Goal: Task Accomplishment & Management: Manage account settings

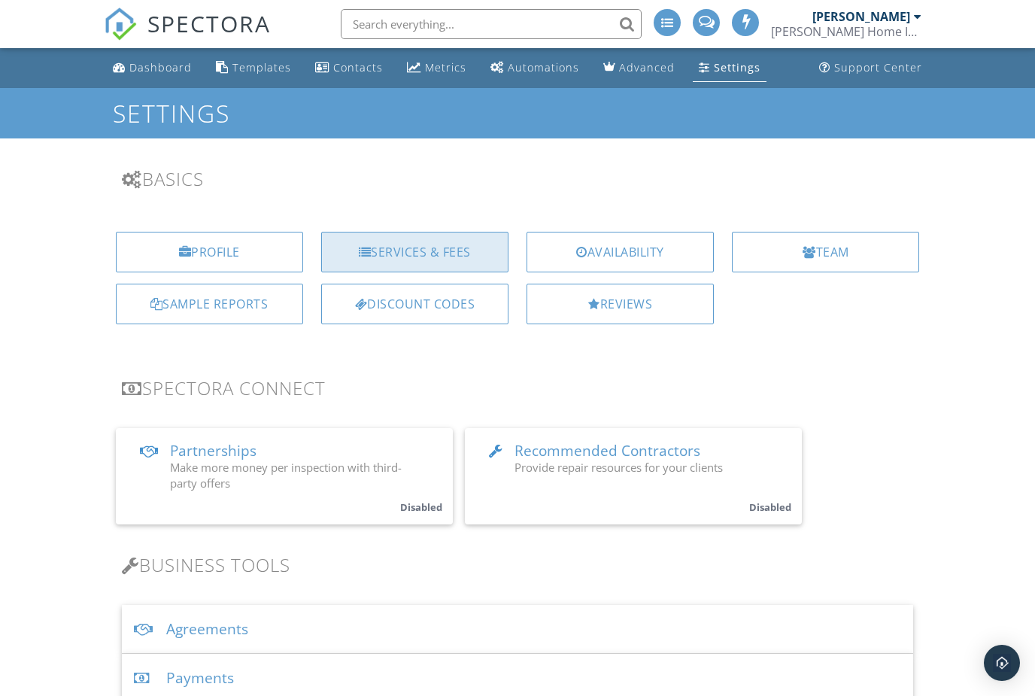
click at [403, 244] on div "Services & Fees" at bounding box center [414, 252] width 187 height 41
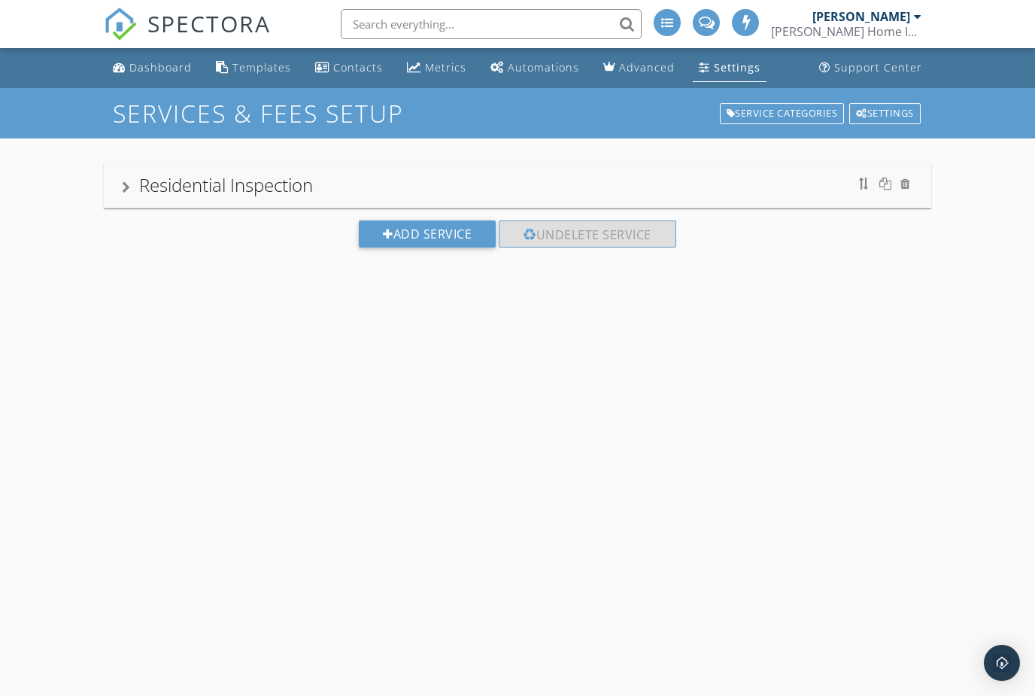
click at [543, 179] on div "Residential Inspection" at bounding box center [518, 185] width 792 height 27
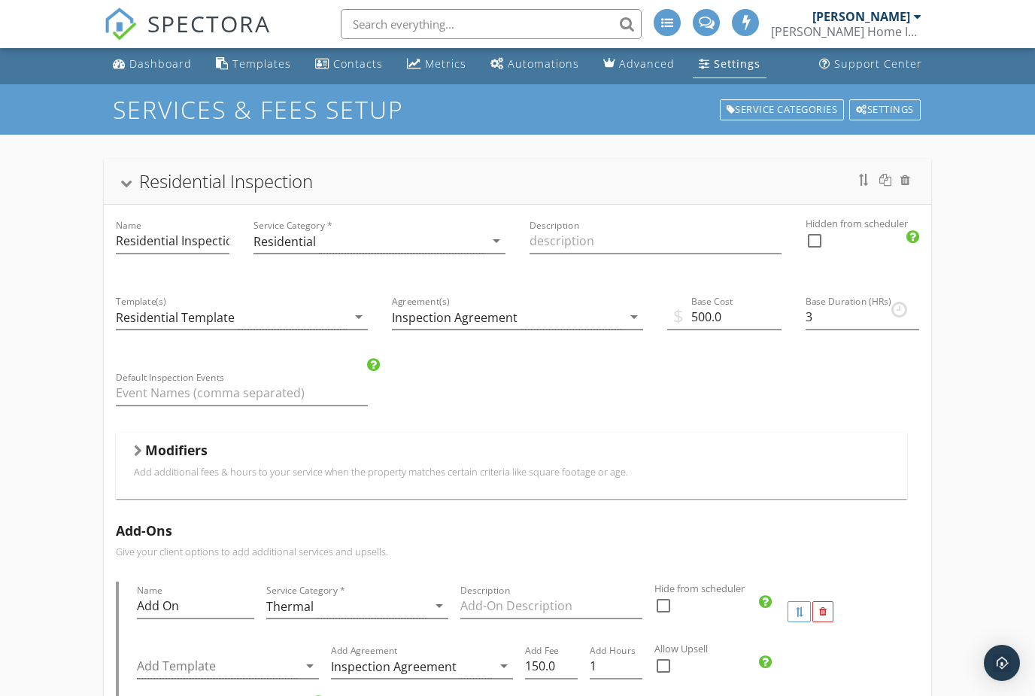
scroll to position [6, 0]
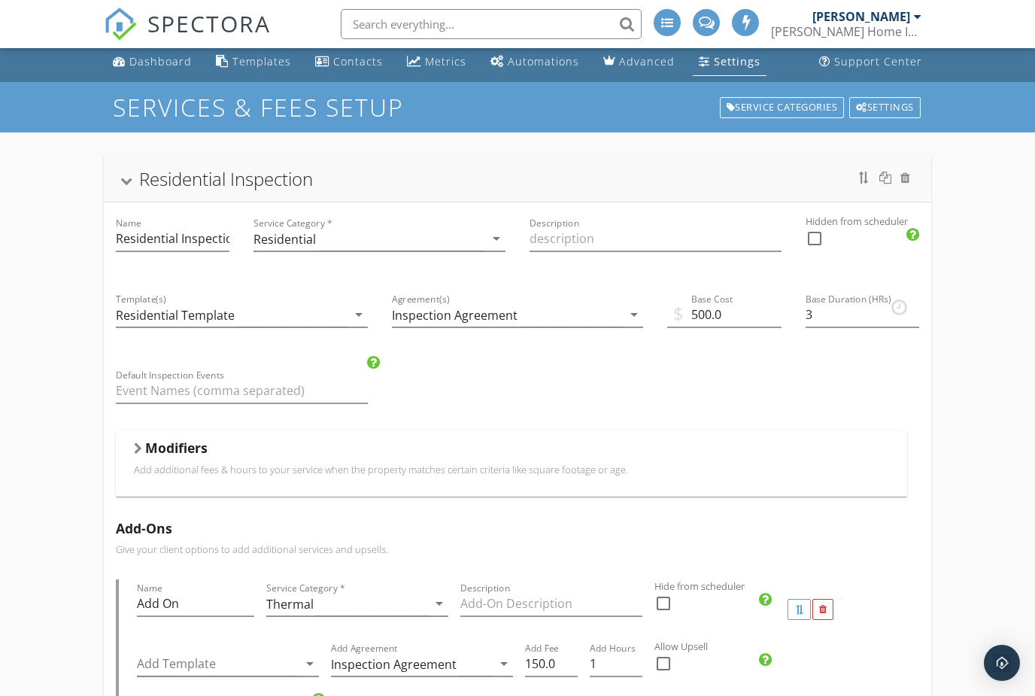
click at [477, 448] on div "Modifiers" at bounding box center [512, 450] width 756 height 23
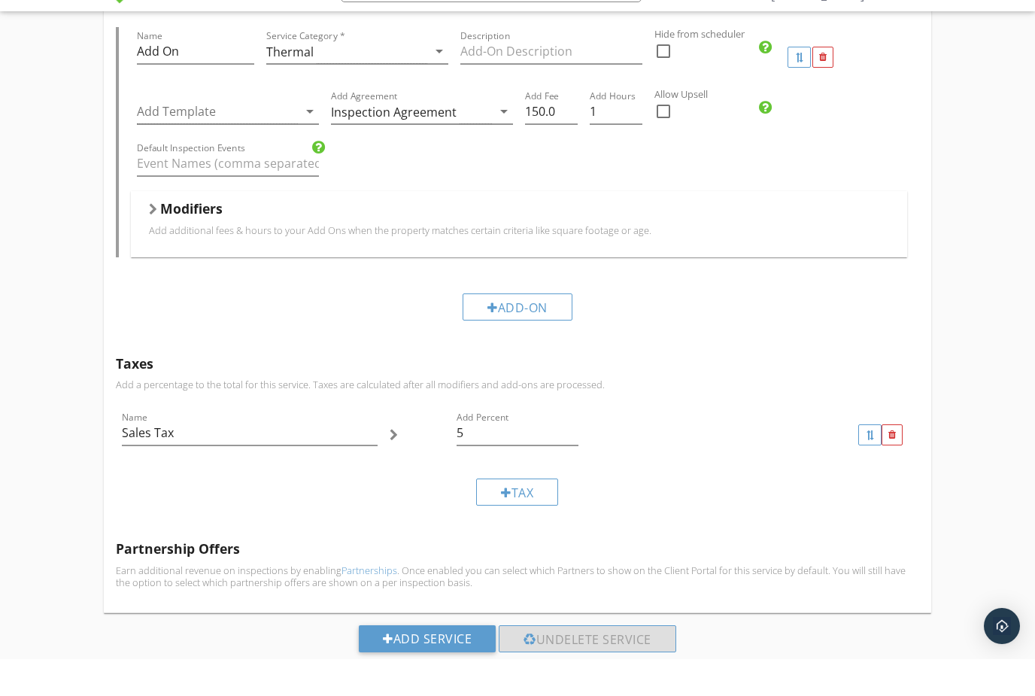
scroll to position [1356, 0]
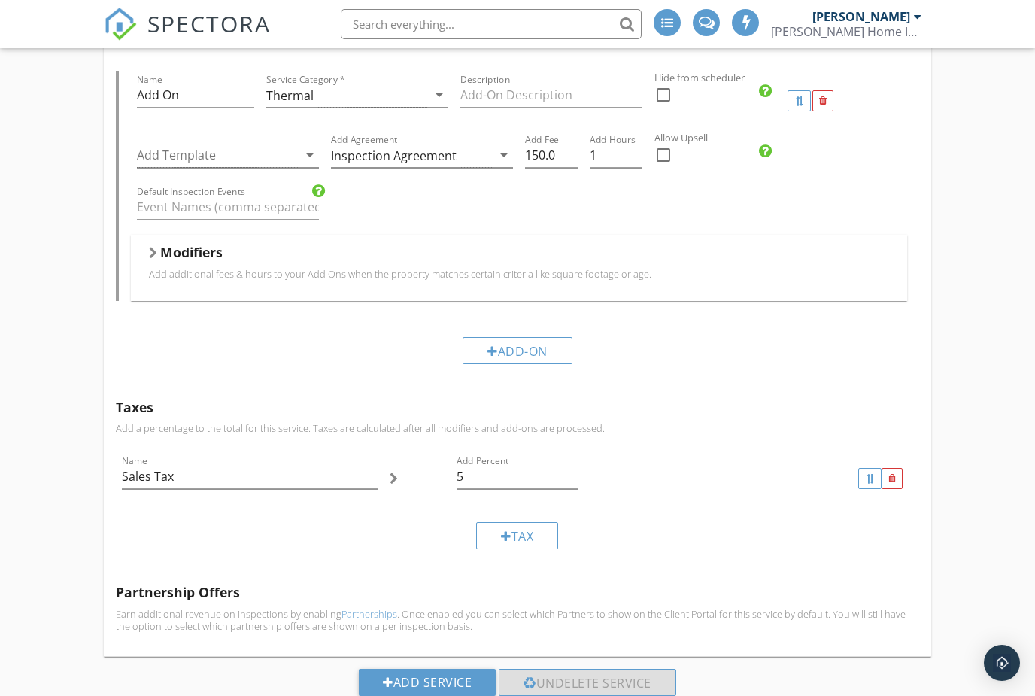
click at [312, 275] on p "Add additional fees & hours to your Add Ons when the property matches certain c…" at bounding box center [519, 274] width 741 height 12
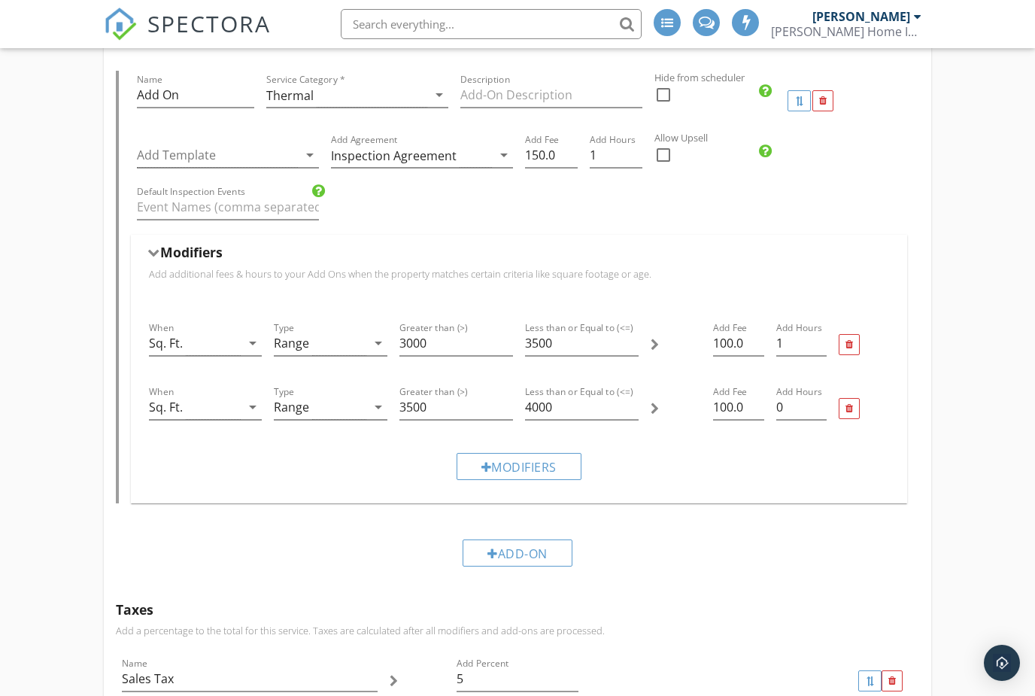
click at [355, 278] on p "Add additional fees & hours to your Add Ons when the property matches certain c…" at bounding box center [519, 274] width 741 height 12
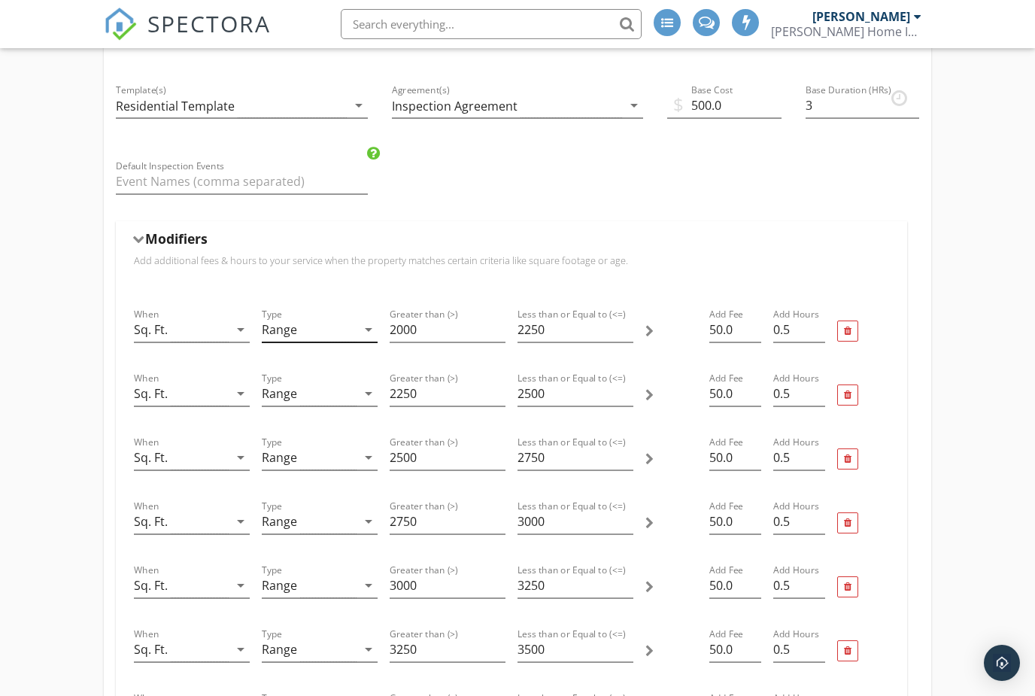
scroll to position [0, 0]
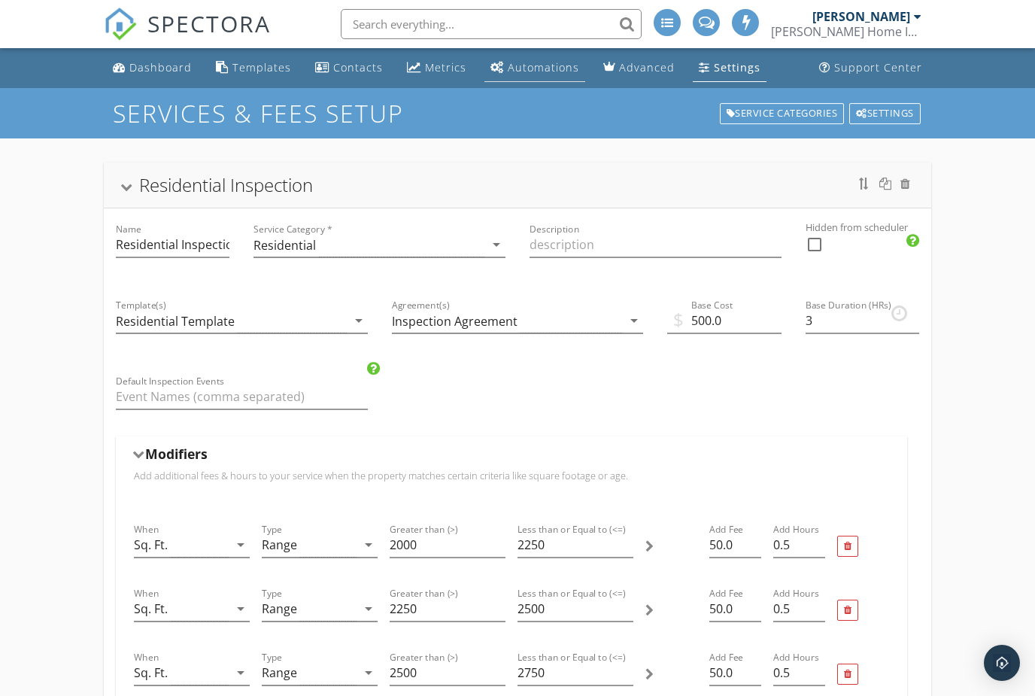
click at [556, 71] on div "Automations" at bounding box center [543, 67] width 71 height 14
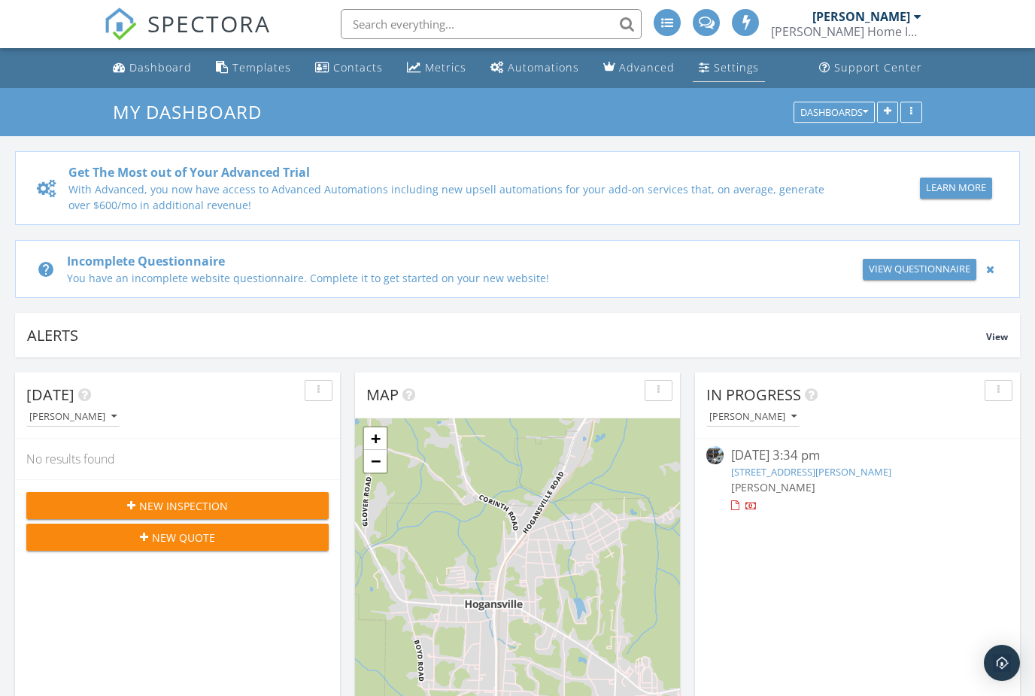
click at [699, 71] on div "Settings" at bounding box center [704, 67] width 11 height 12
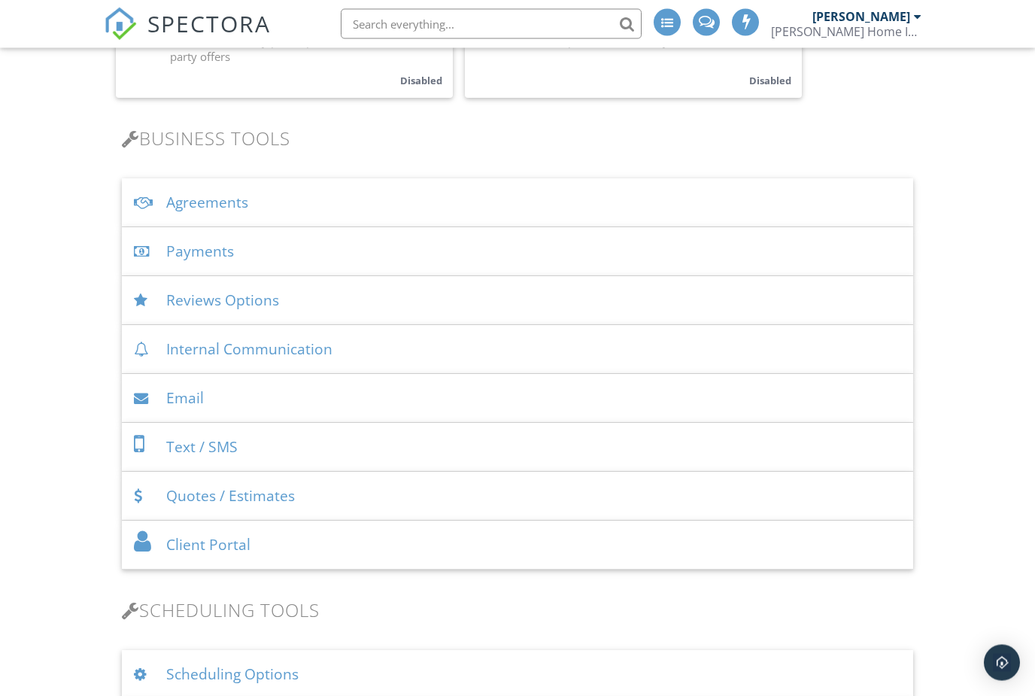
scroll to position [427, 0]
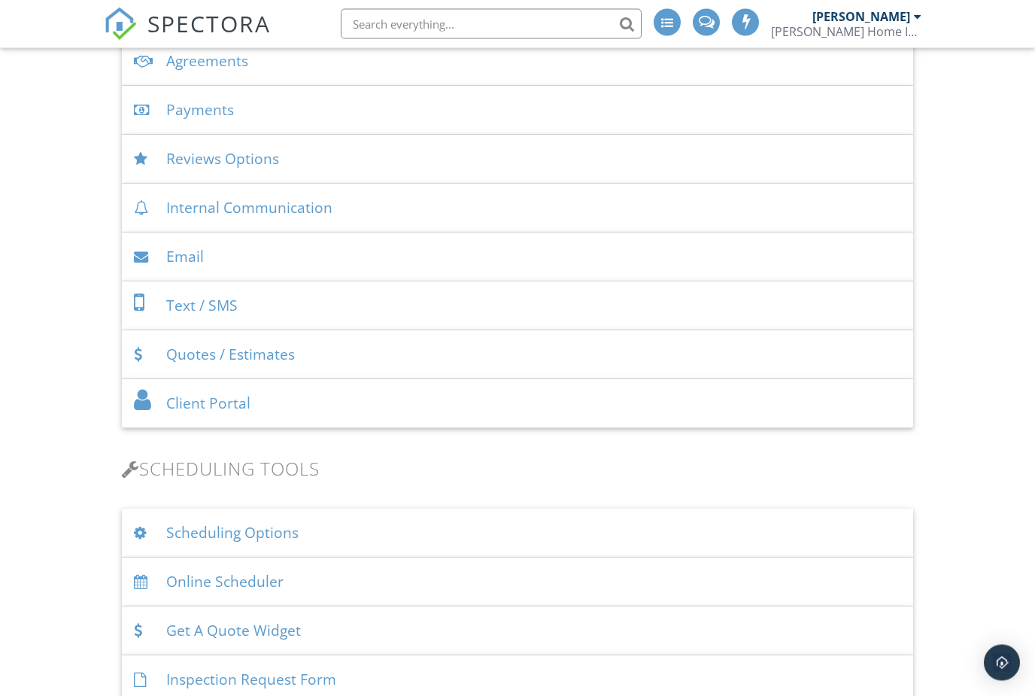
click at [288, 360] on div "Quotes / Estimates" at bounding box center [518, 355] width 792 height 49
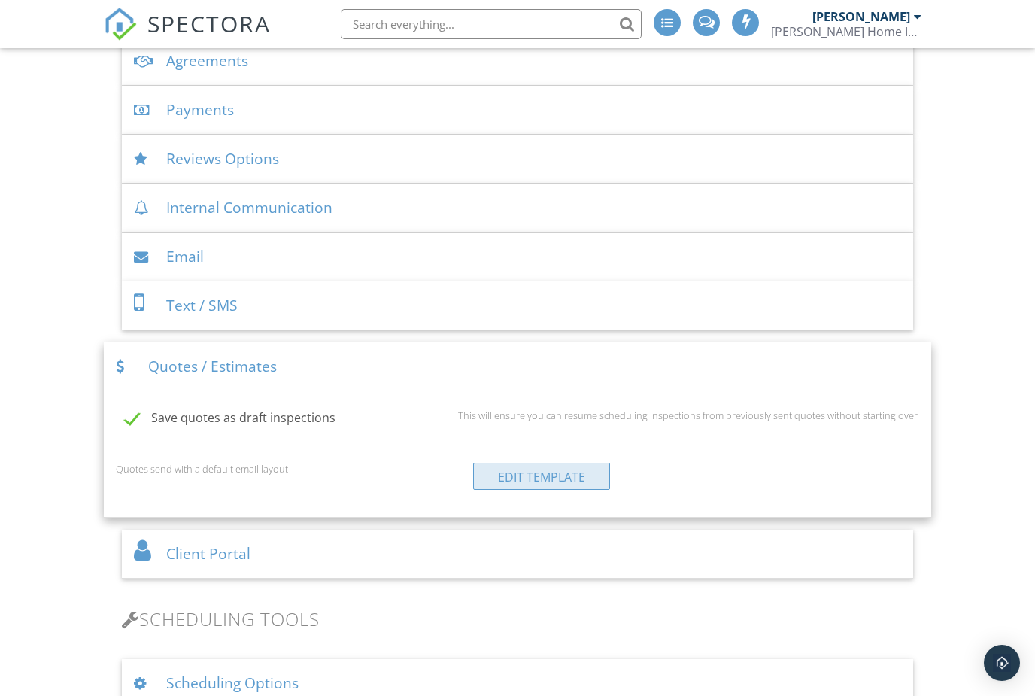
click at [503, 478] on link "Edit Template" at bounding box center [541, 476] width 137 height 27
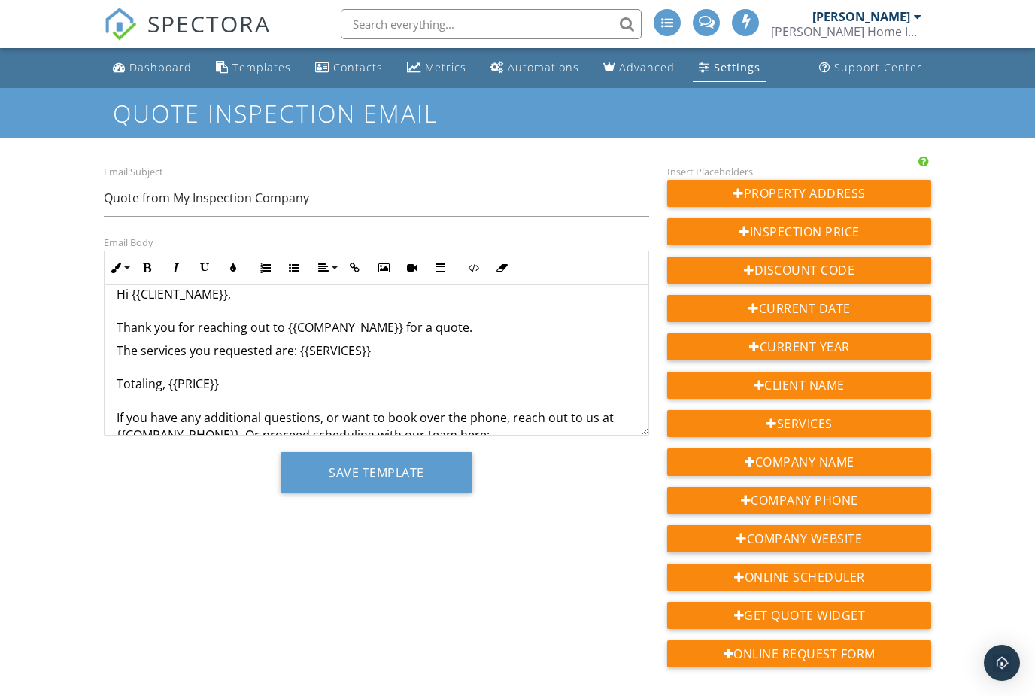
scroll to position [14, 0]
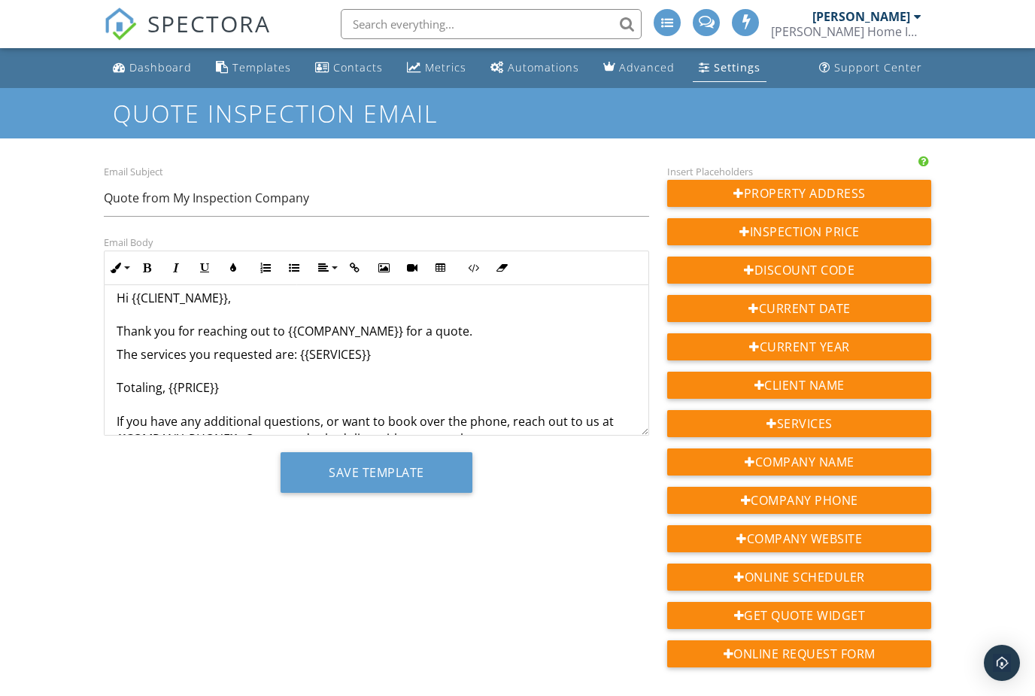
click at [465, 333] on p "Hi {{CLIENT_NAME}}, Thank you for reaching out to {{COMPANY_NAME}} for a quote." at bounding box center [377, 315] width 521 height 50
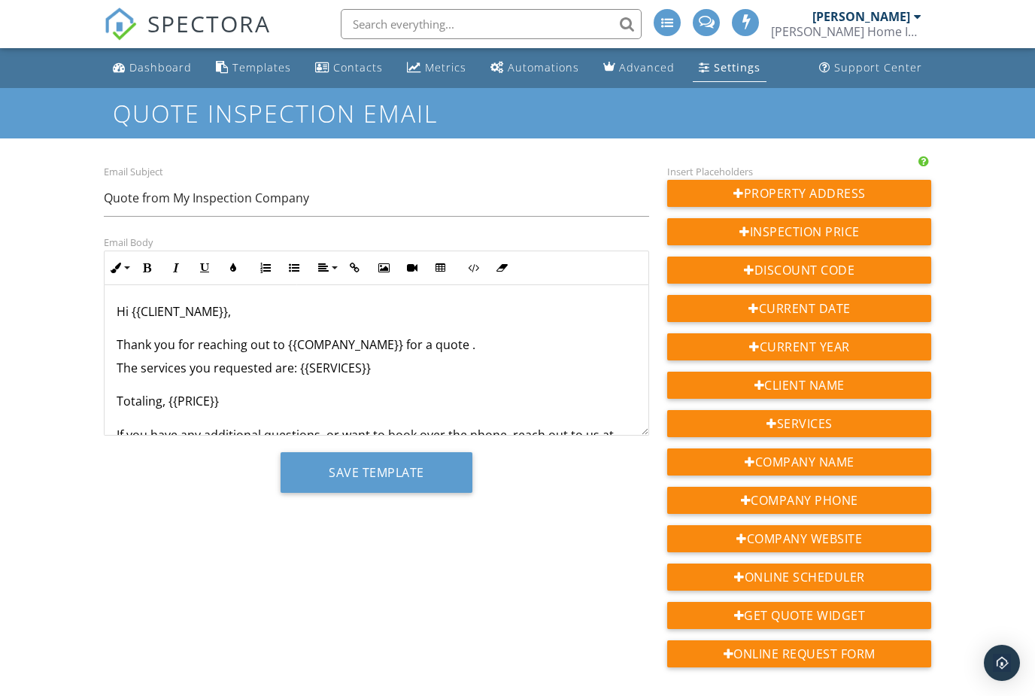
scroll to position [0, 0]
drag, startPoint x: 798, startPoint y: 197, endPoint x: 469, endPoint y: 346, distance: 361.0
click at [469, 346] on div "Email Subject Quote from My Inspection Company Email Body Inline Style XLarge L…" at bounding box center [518, 420] width 846 height 515
click at [469, 345] on p "Hi {{CLIENT_NAME}}, Thank you for reaching out to {{COMPANY_NAME}} for a quote ." at bounding box center [377, 328] width 521 height 50
click at [650, 80] on link "Advanced" at bounding box center [639, 68] width 84 height 28
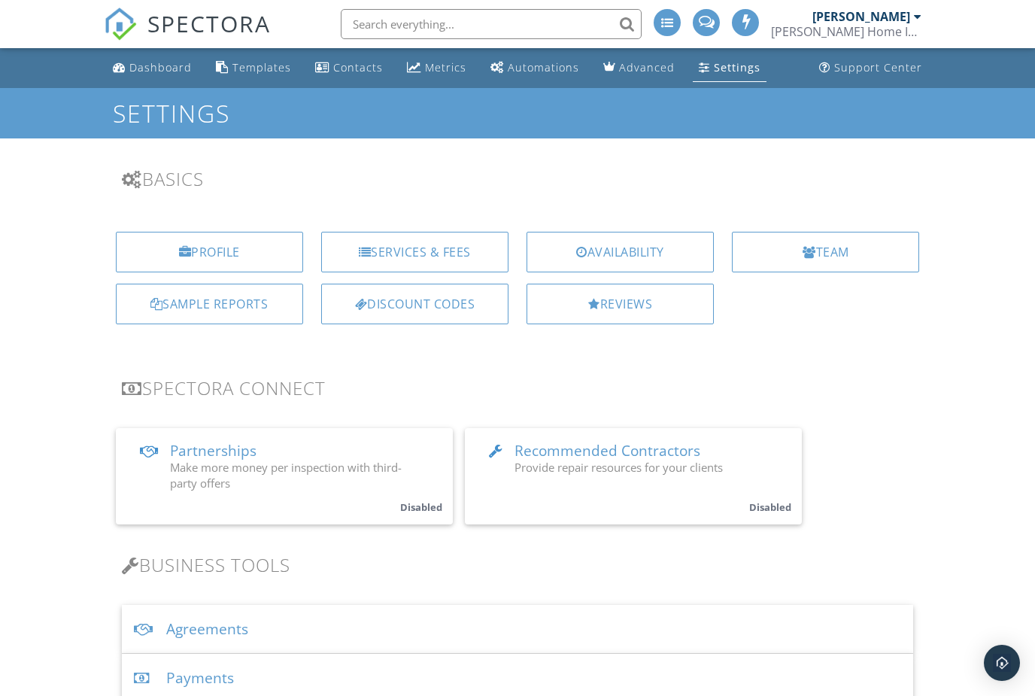
click at [664, 60] on div "Advanced" at bounding box center [647, 67] width 56 height 14
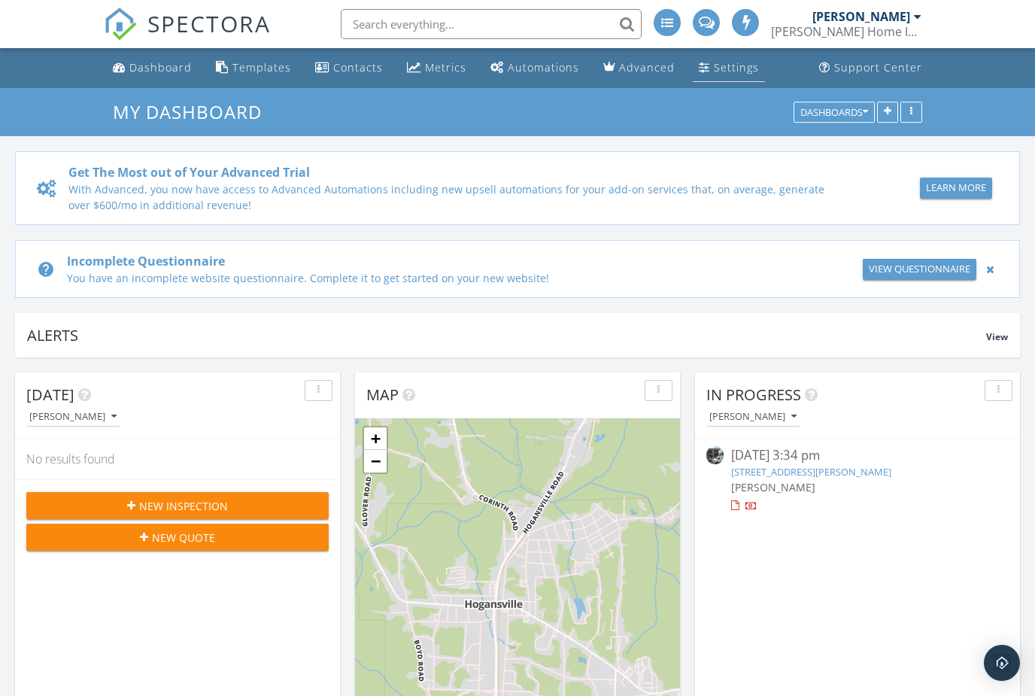
click at [699, 69] on div "Settings" at bounding box center [704, 67] width 11 height 12
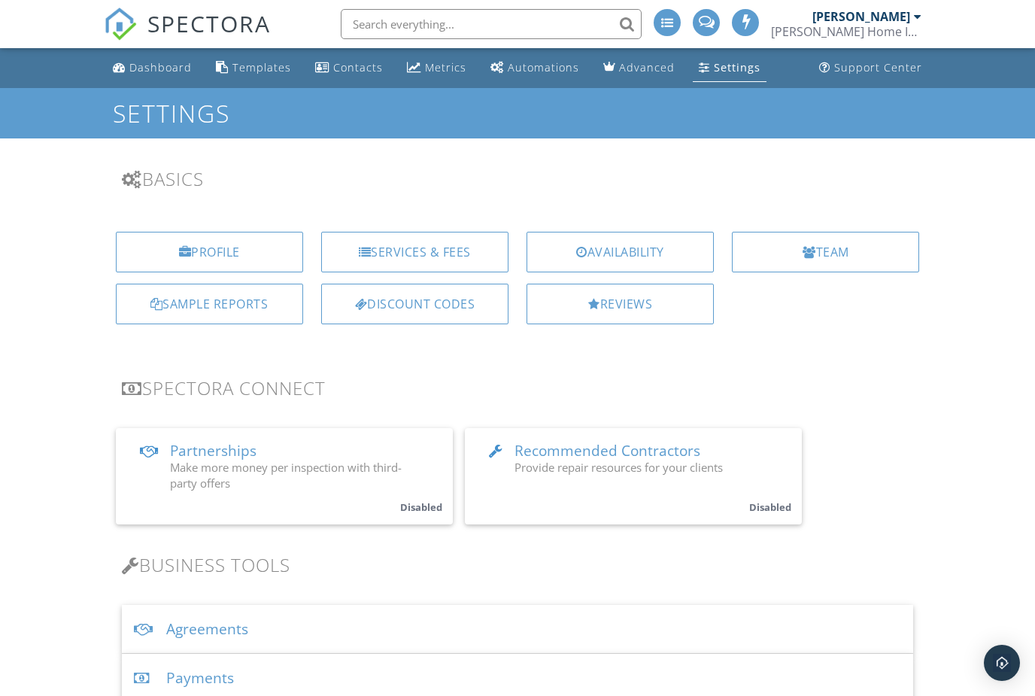
click at [434, 245] on div "Services & Fees" at bounding box center [414, 252] width 187 height 41
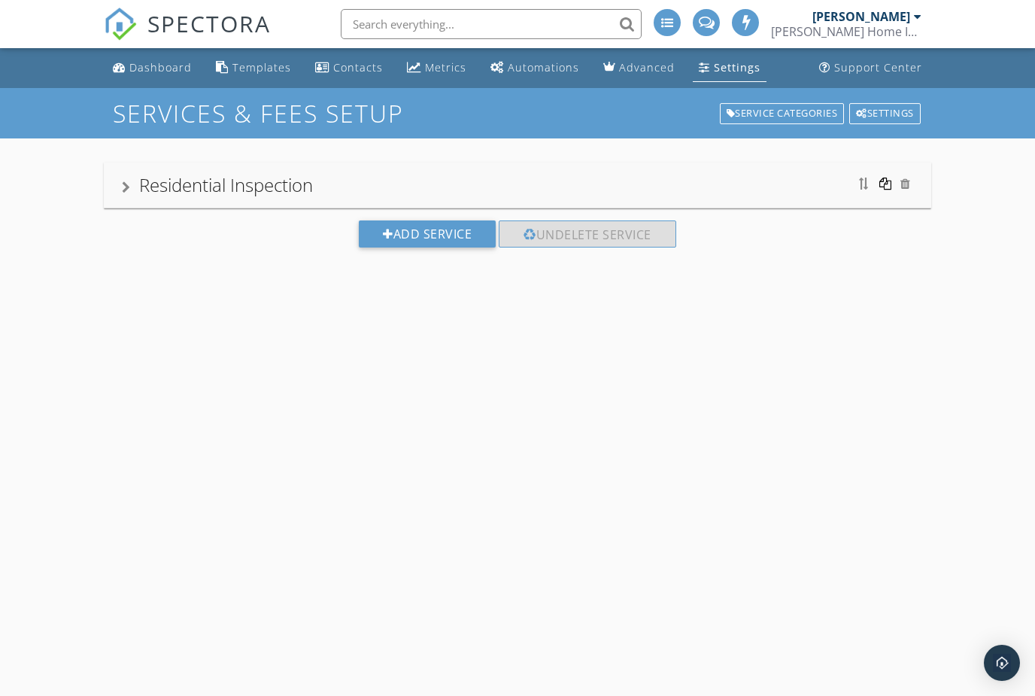
click at [885, 184] on div at bounding box center [885, 184] width 12 height 12
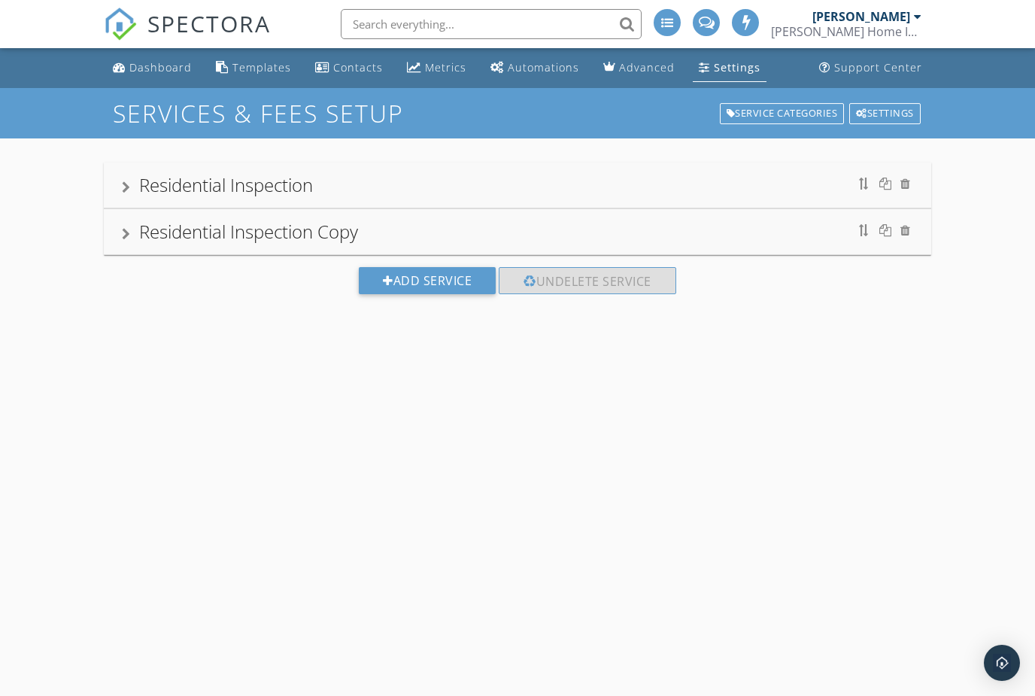
click at [357, 236] on div "Residential Inspection Copy" at bounding box center [248, 231] width 219 height 25
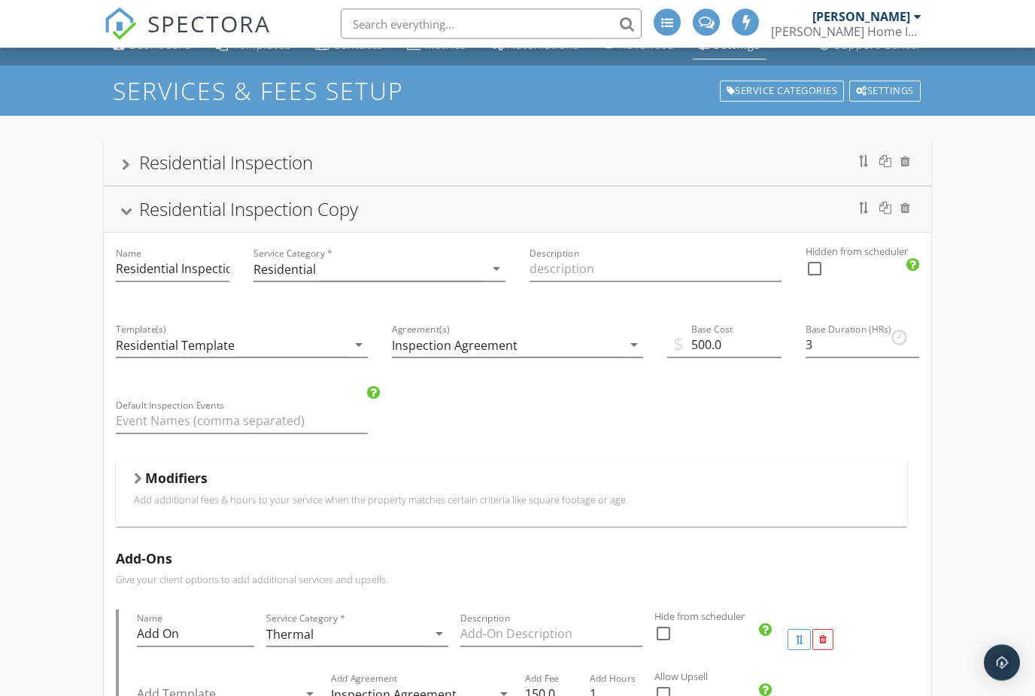
scroll to position [11, 0]
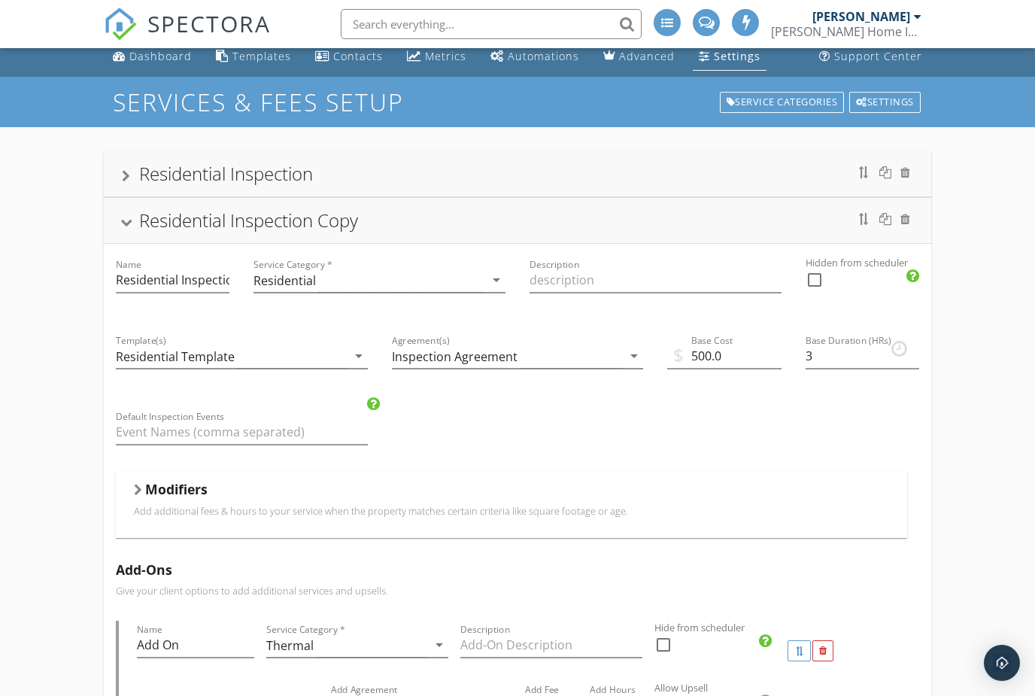
click at [129, 221] on div at bounding box center [126, 223] width 12 height 8
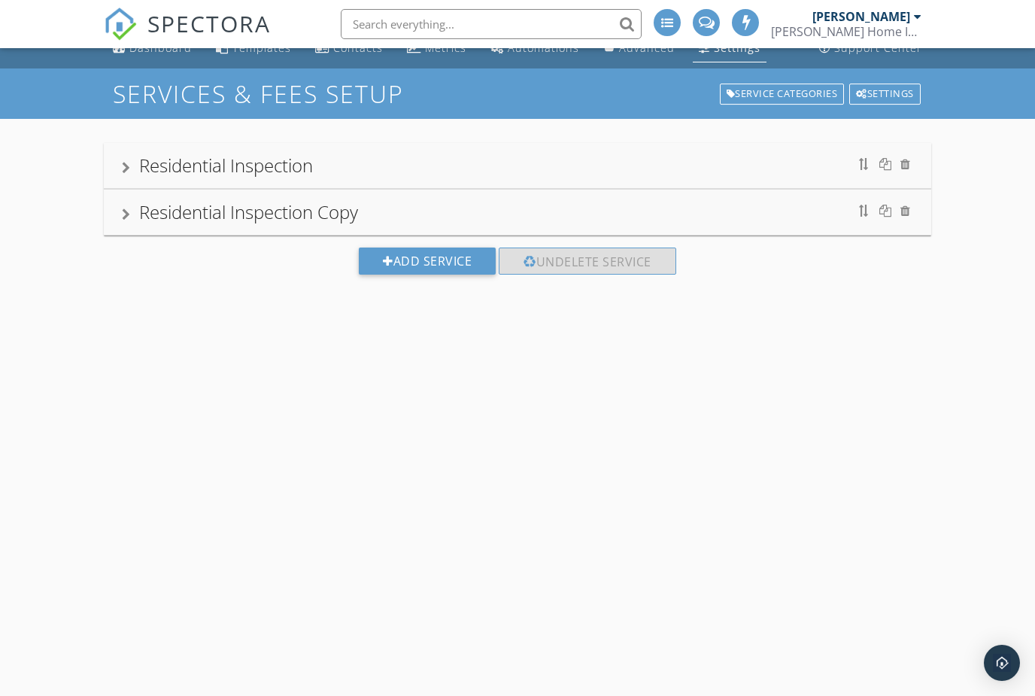
scroll to position [0, 0]
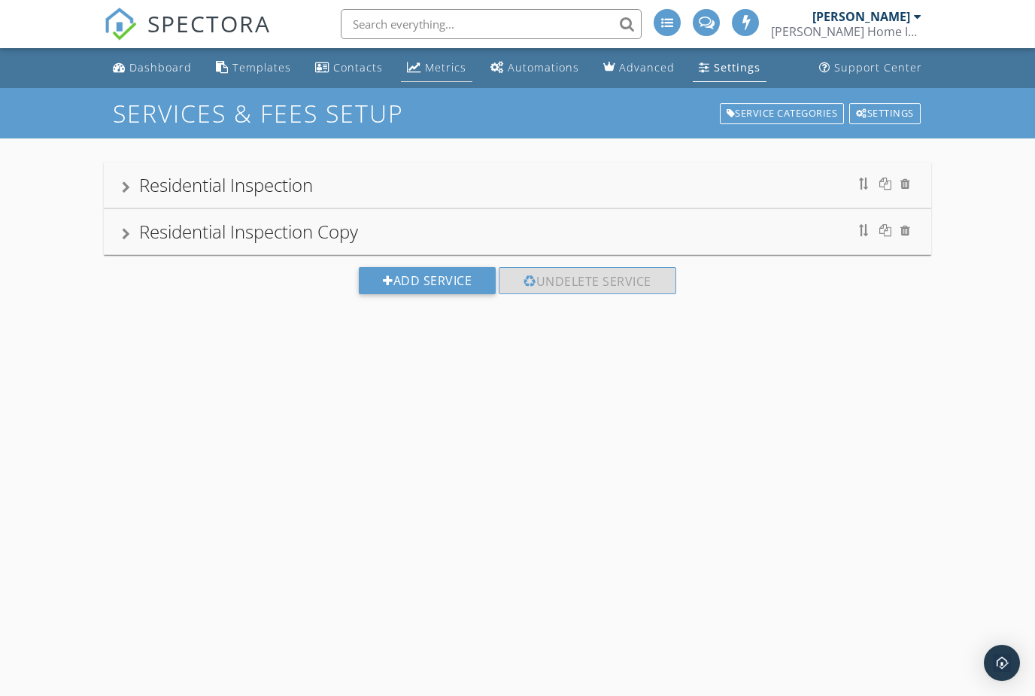
click at [407, 68] on div "Metrics" at bounding box center [414, 67] width 14 height 12
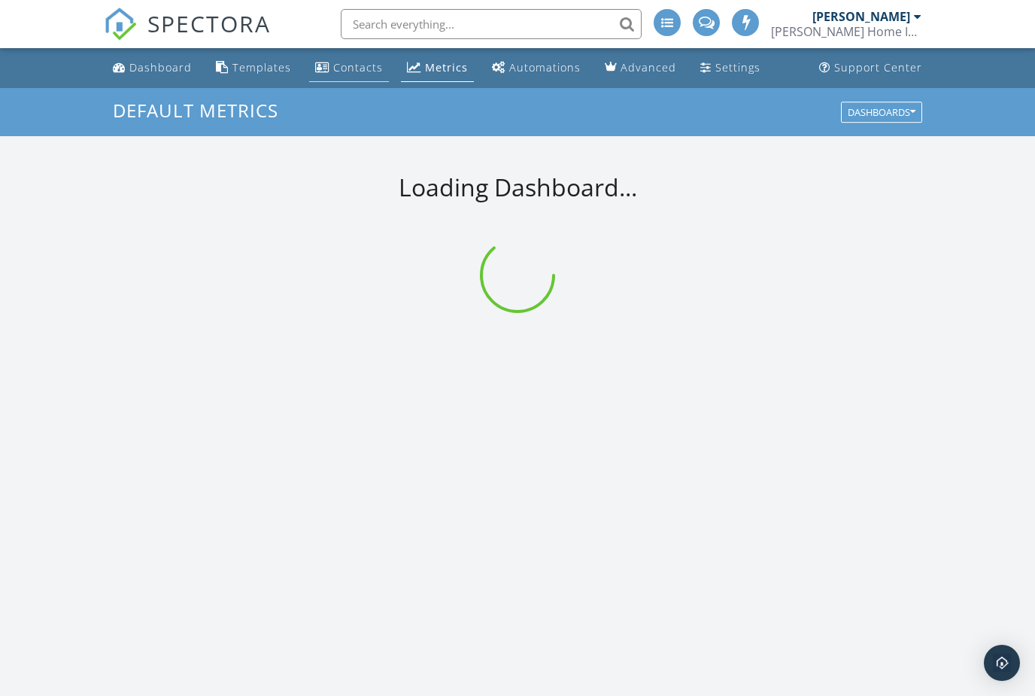
click at [333, 71] on div "Contacts" at bounding box center [358, 67] width 50 height 14
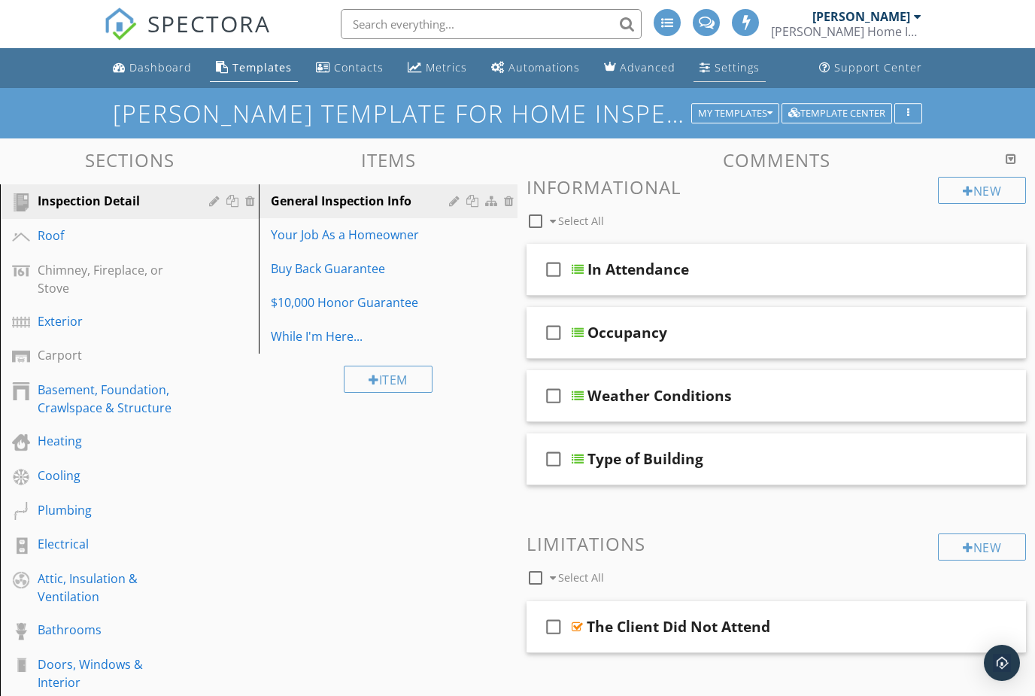
click at [715, 65] on div "Settings" at bounding box center [737, 67] width 45 height 14
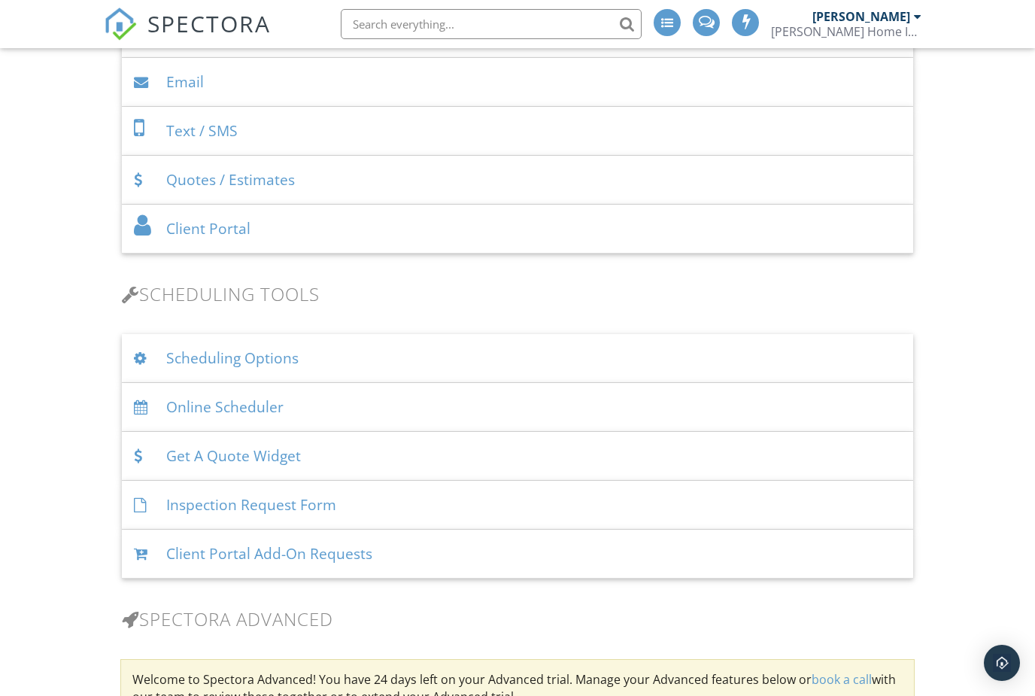
scroll to position [715, 0]
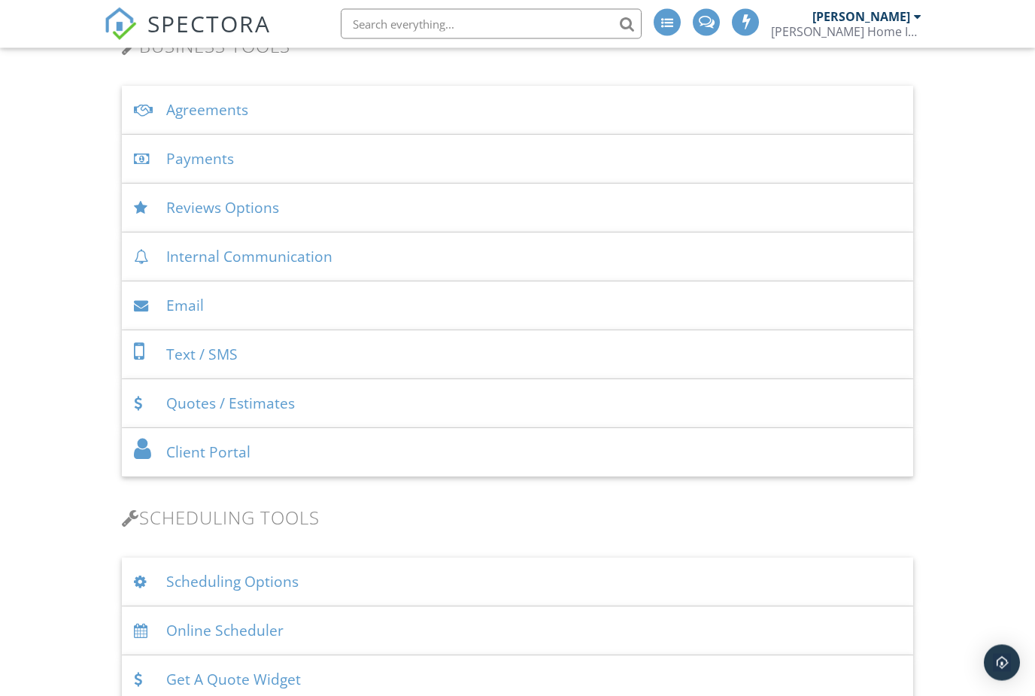
click at [318, 114] on div "Agreements" at bounding box center [518, 111] width 792 height 49
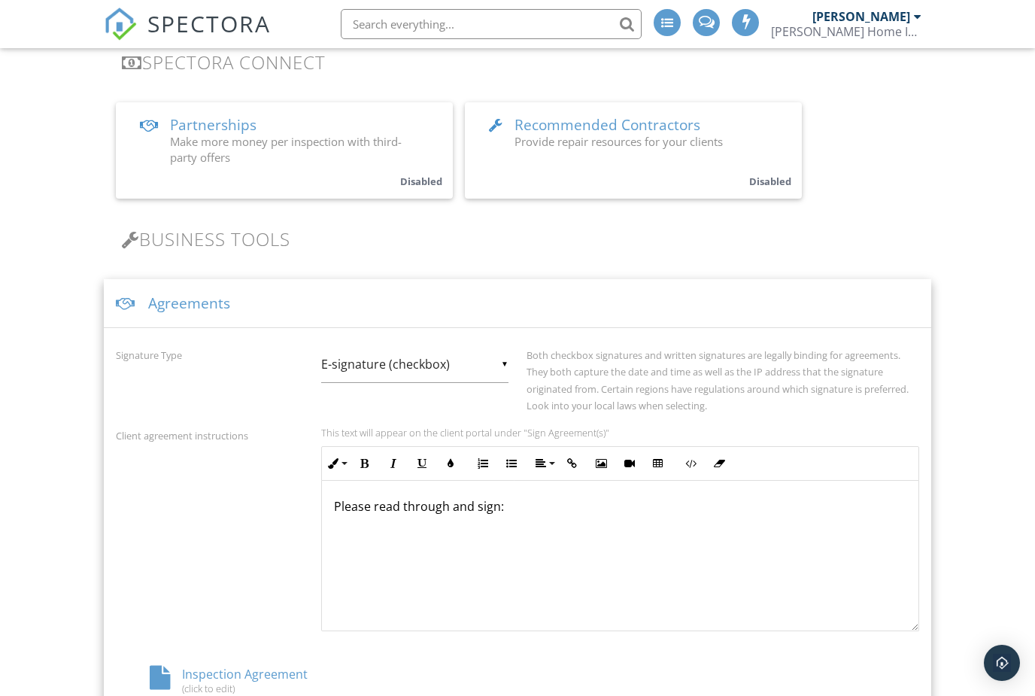
scroll to position [344, 0]
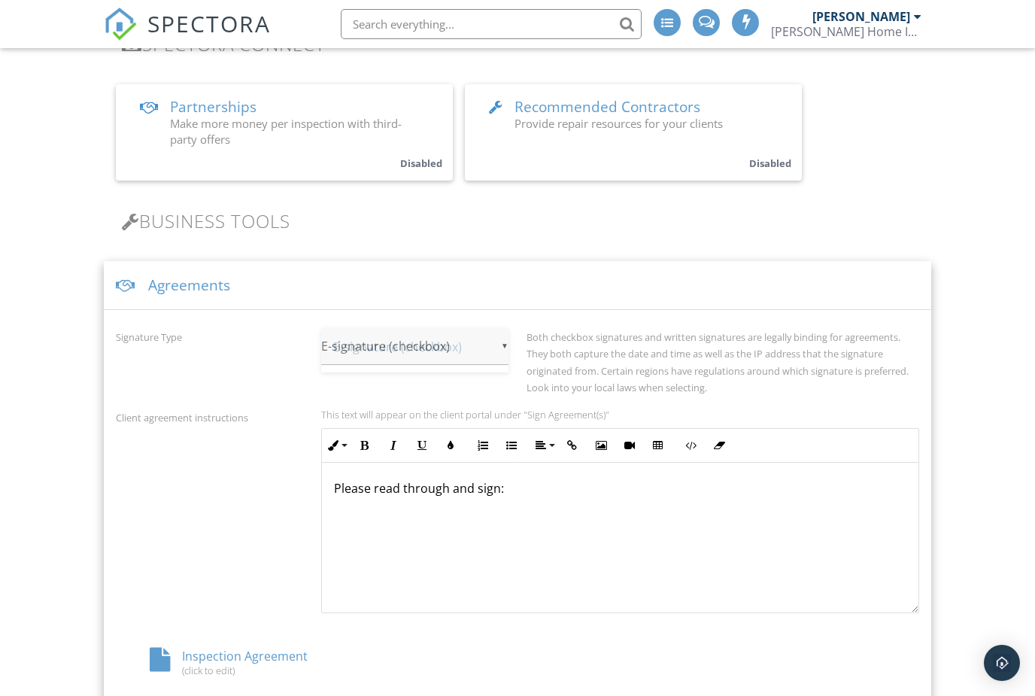
click at [499, 345] on div "▼ E-signature (checkbox) E-signature (checkbox) Written Signature E-signature (…" at bounding box center [414, 346] width 187 height 37
click at [533, 330] on label "Both checkbox signatures and written signatures are legally binding for agreeme…" at bounding box center [718, 362] width 382 height 64
click at [533, 507] on div "Please read through and sign:" at bounding box center [620, 537] width 597 height 150
click at [218, 588] on div "Client agreement instructions This text will appear on the client portal under …" at bounding box center [518, 511] width 822 height 205
click at [257, 661] on div "Inspection Agreement (click to edit)" at bounding box center [250, 662] width 268 height 29
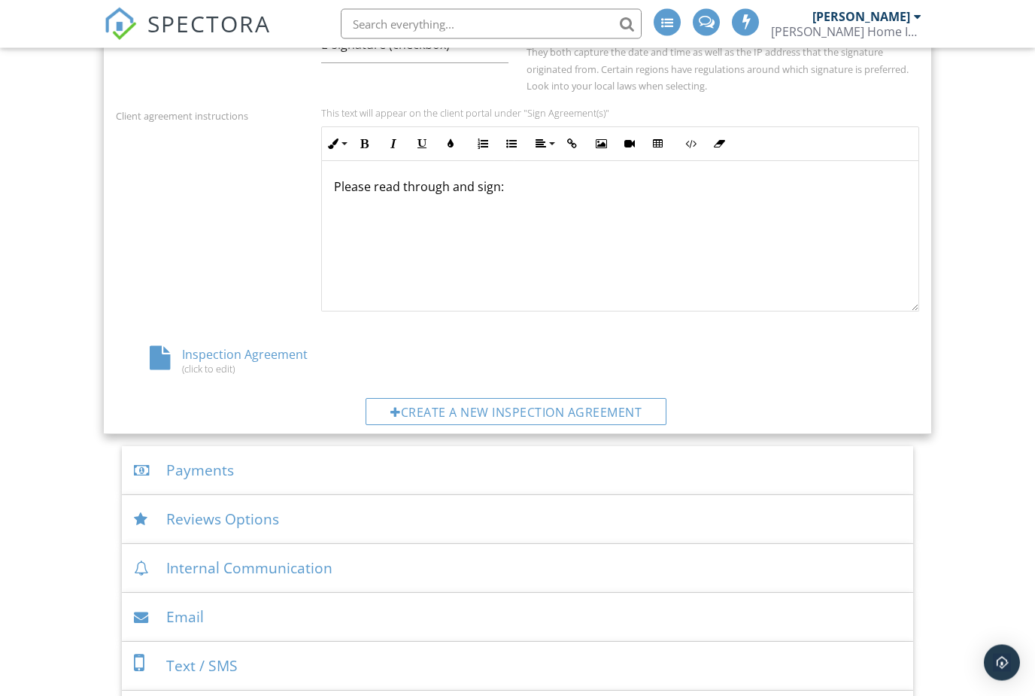
scroll to position [646, 0]
click at [238, 466] on div "Payments" at bounding box center [518, 470] width 792 height 49
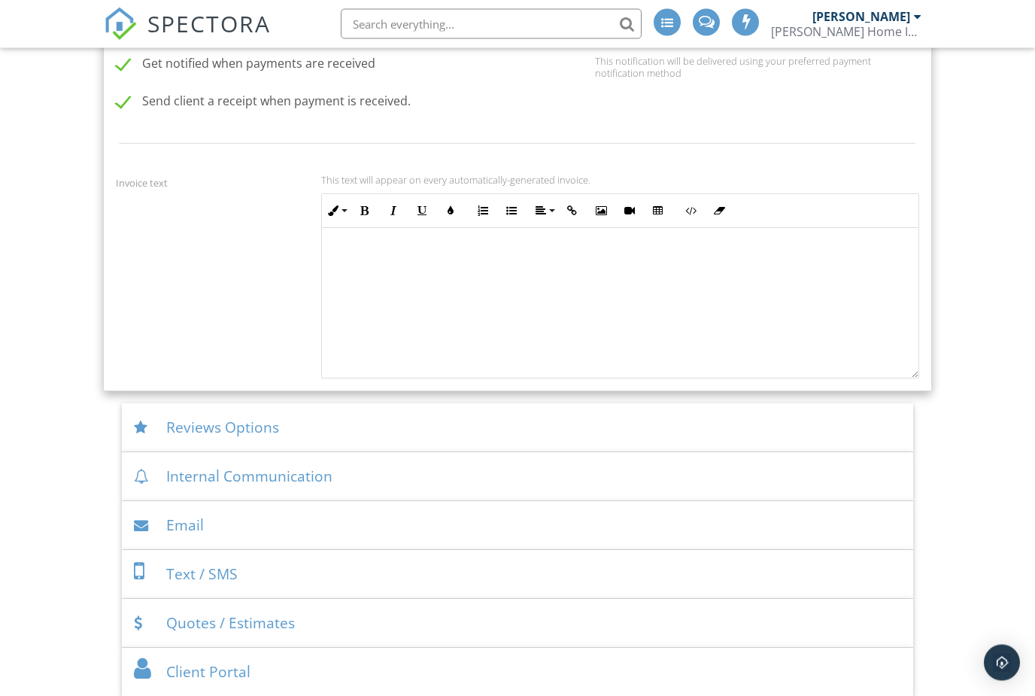
click at [280, 430] on div "Reviews Options" at bounding box center [518, 428] width 792 height 49
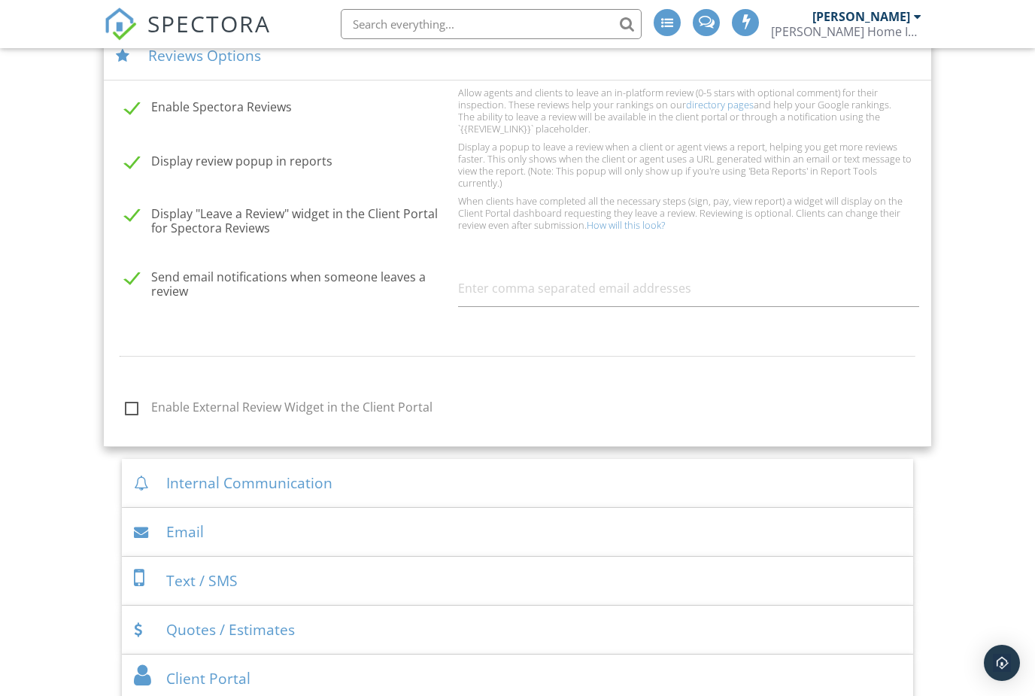
scroll to position [691, 0]
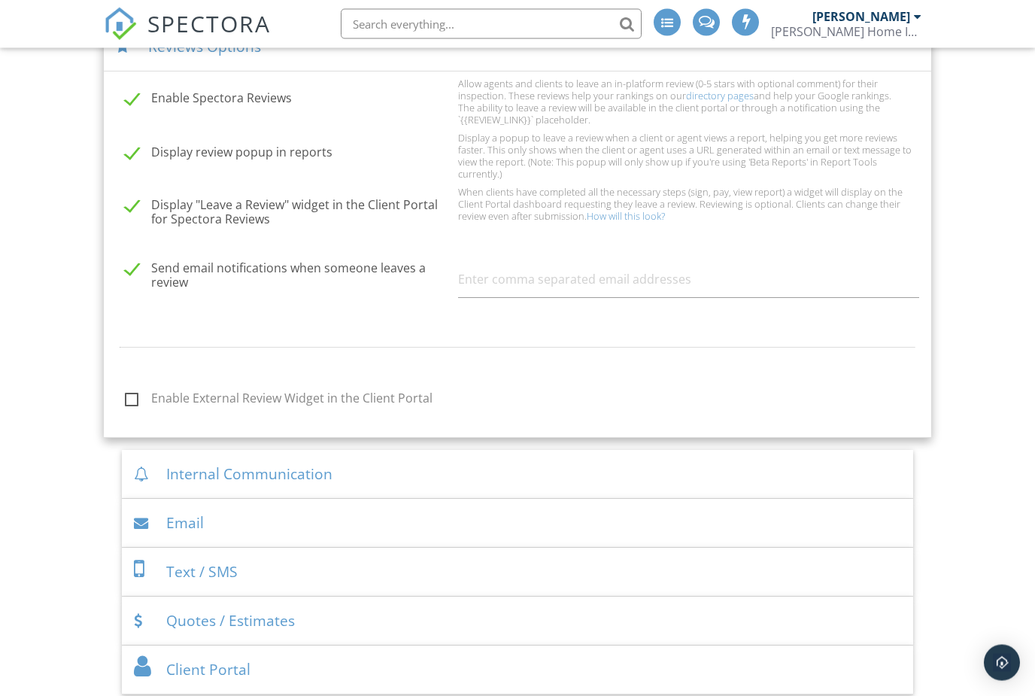
click at [360, 481] on div "Internal Communication" at bounding box center [518, 475] width 792 height 49
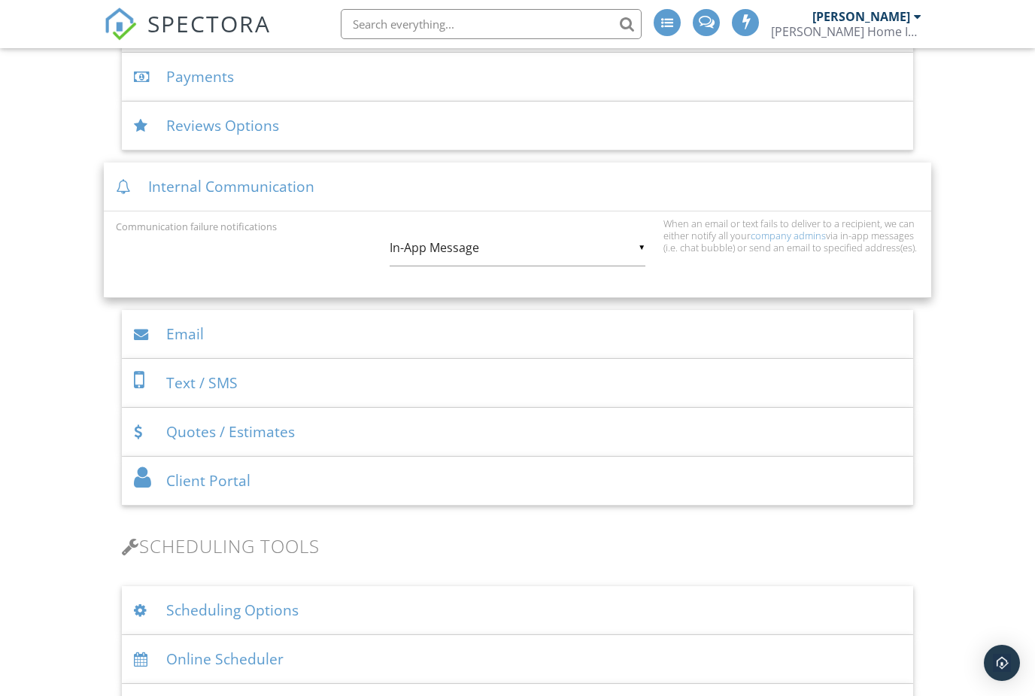
scroll to position [597, 0]
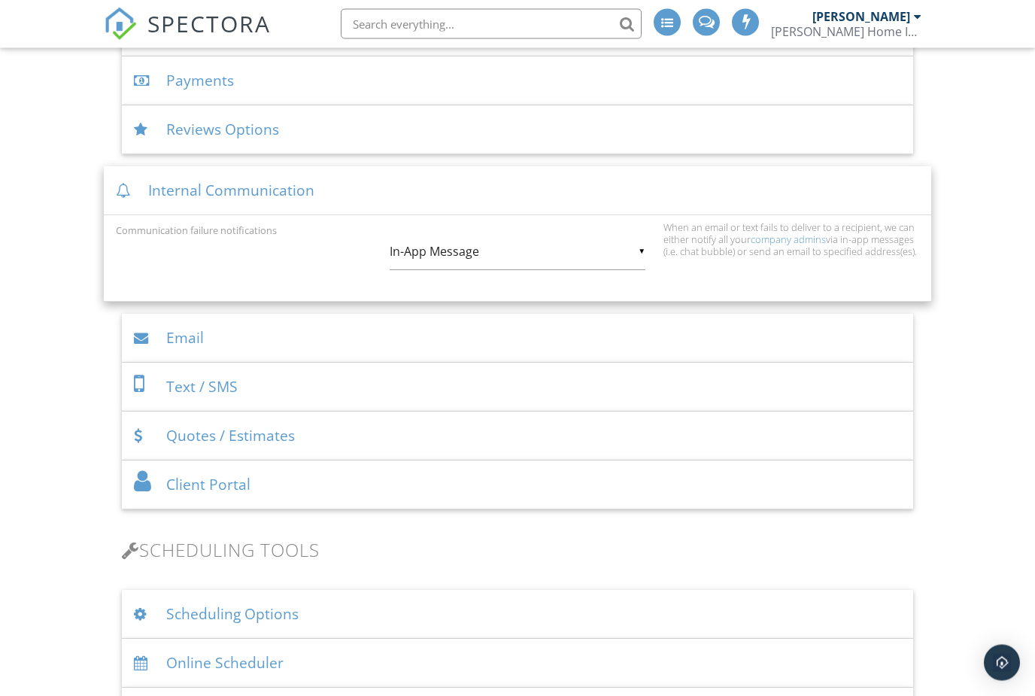
click at [301, 340] on div "Email" at bounding box center [518, 338] width 792 height 49
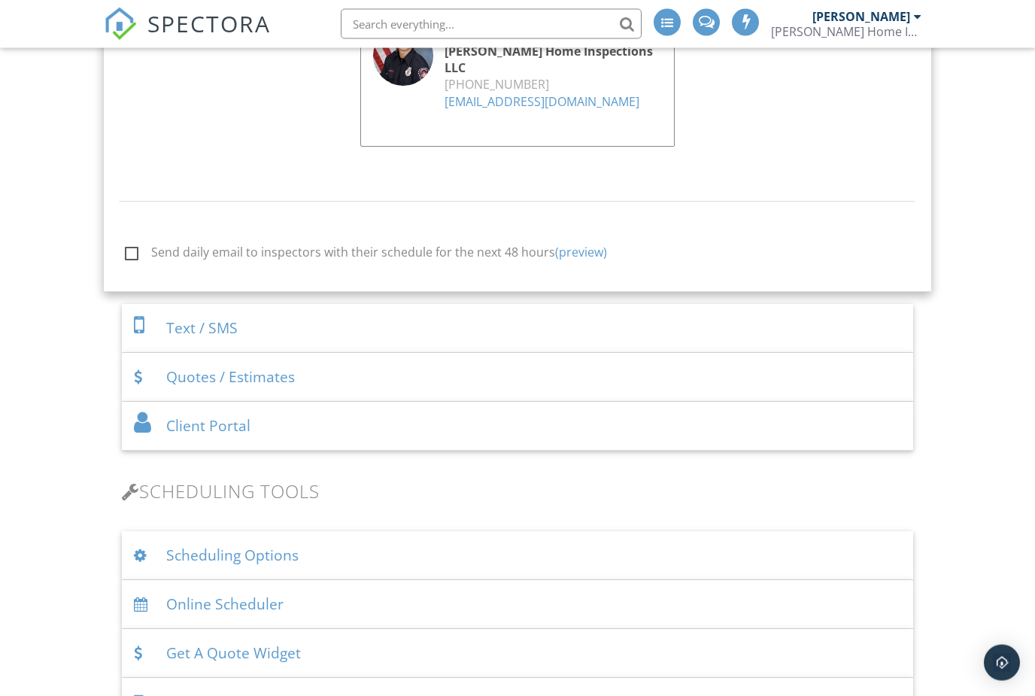
scroll to position [1548, 0]
click at [330, 353] on div "Text / SMS" at bounding box center [518, 328] width 792 height 49
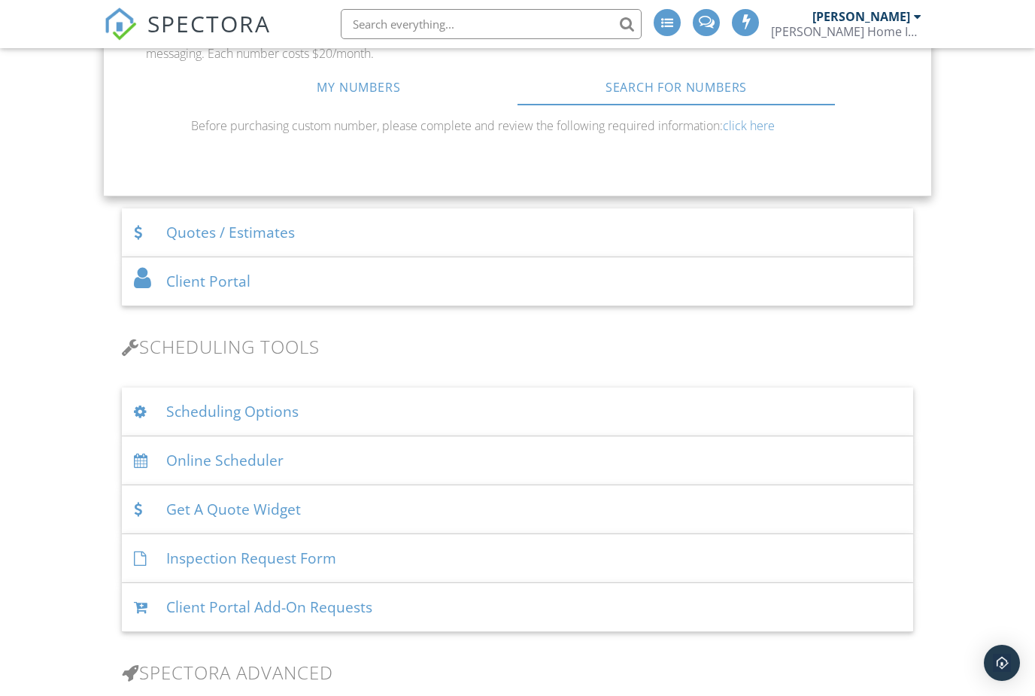
scroll to position [1005, 0]
click at [368, 238] on div "Quotes / Estimates" at bounding box center [518, 234] width 792 height 49
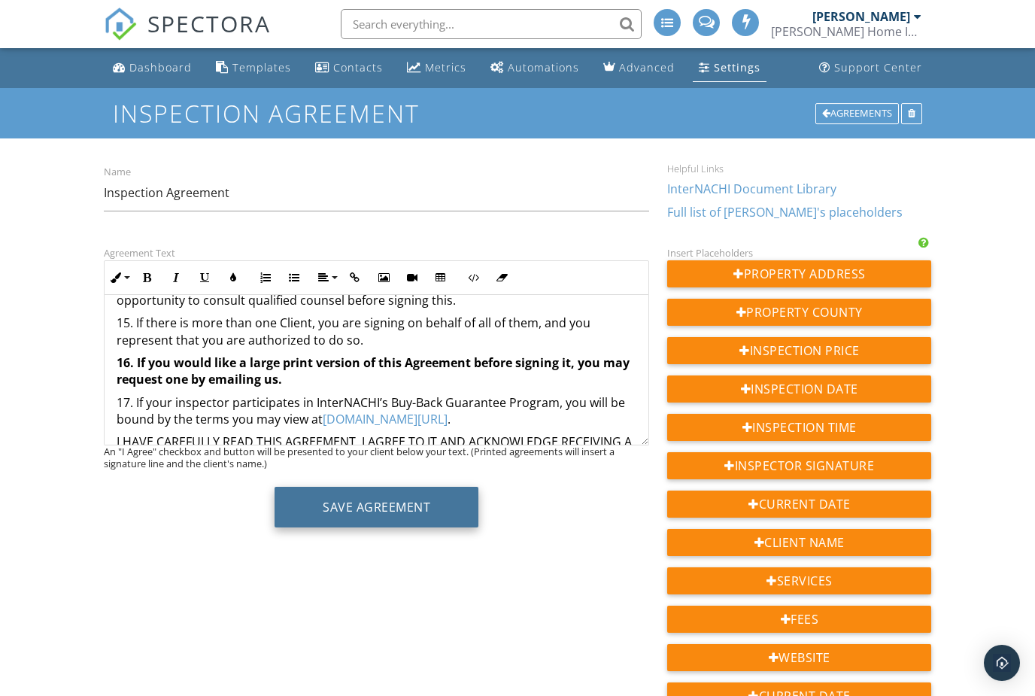
scroll to position [1564, 0]
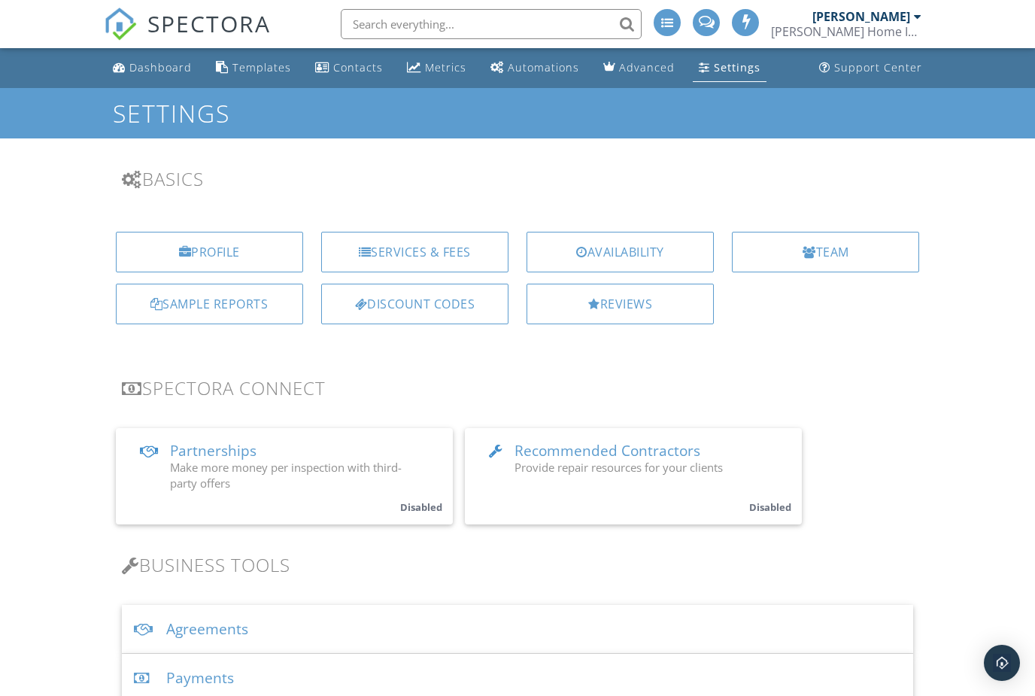
click at [170, 78] on link "Dashboard" at bounding box center [152, 68] width 91 height 28
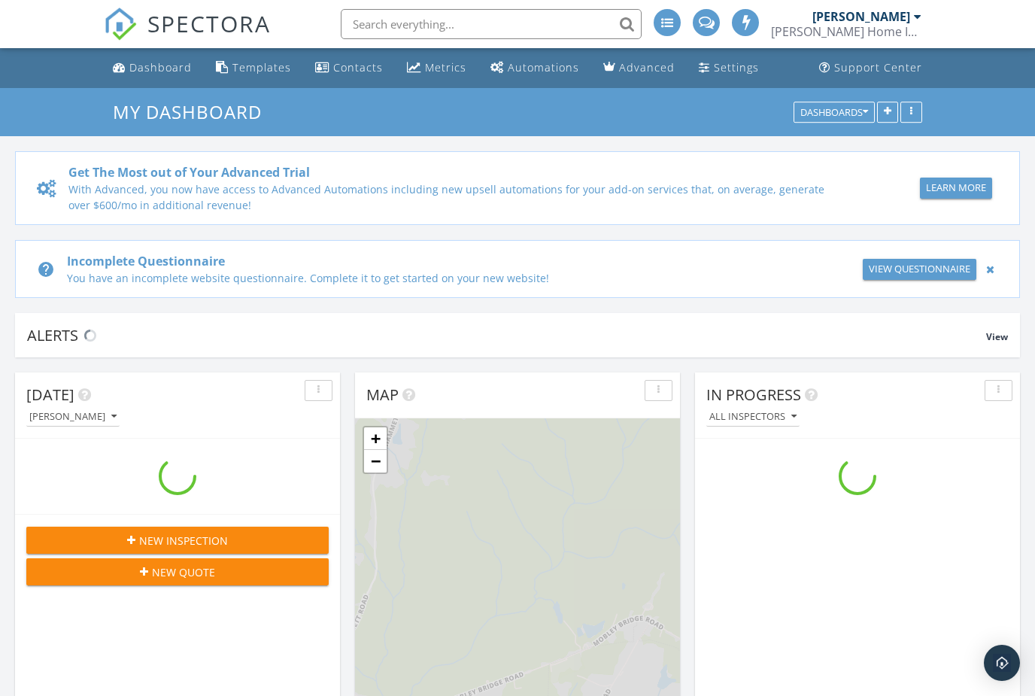
scroll to position [1709, 1036]
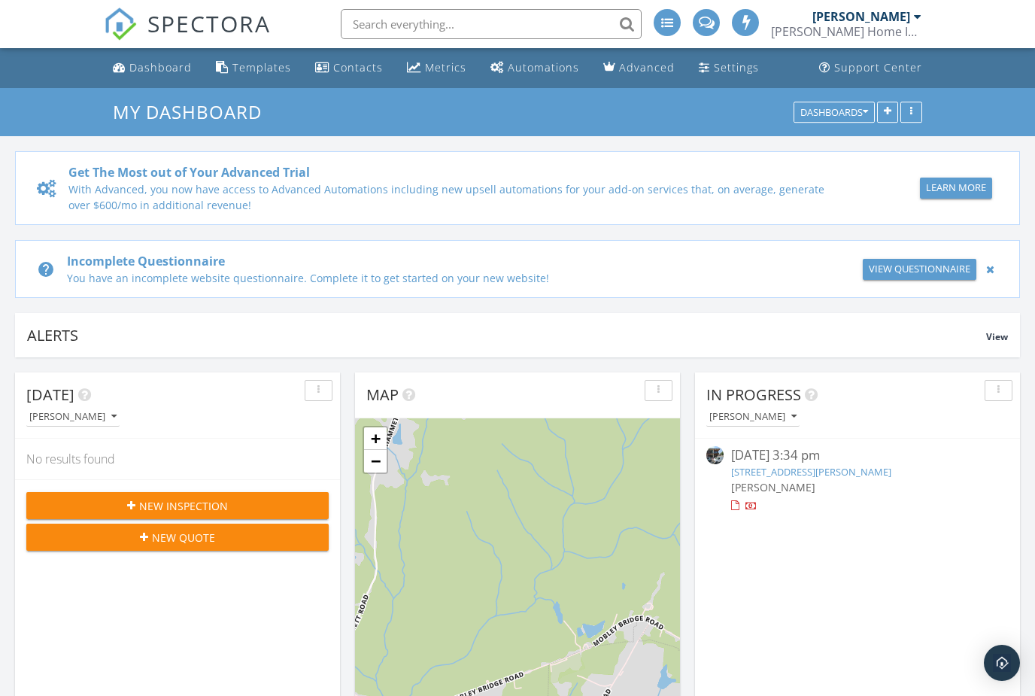
click at [889, 272] on div "View Questionnaire" at bounding box center [920, 269] width 102 height 15
